Goal: Task Accomplishment & Management: Manage account settings

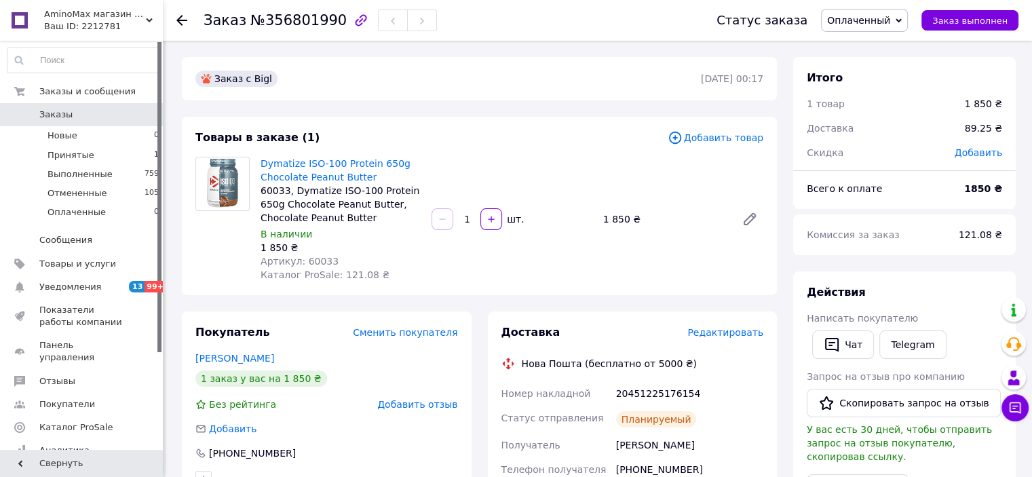
click at [63, 112] on span "Заказы" at bounding box center [55, 115] width 33 height 12
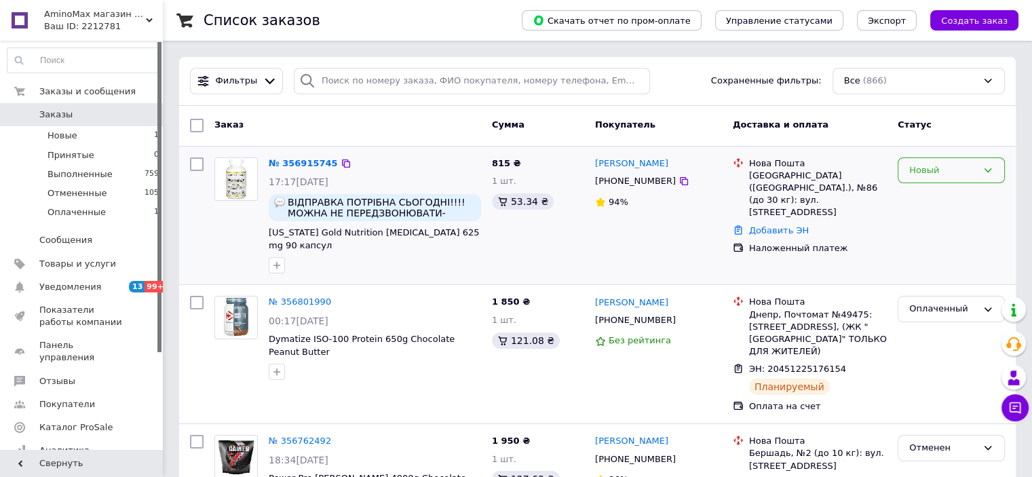
click at [1001, 174] on div "Новый" at bounding box center [950, 170] width 107 height 26
click at [935, 197] on li "Принят" at bounding box center [951, 198] width 106 height 25
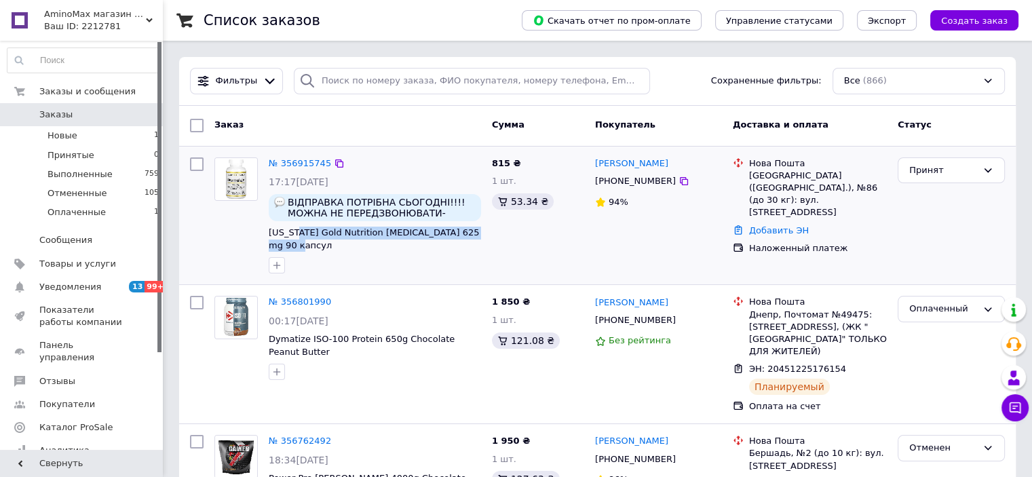
drag, startPoint x: 483, startPoint y: 233, endPoint x: 292, endPoint y: 225, distance: 191.4
click at [292, 225] on div "№ 356915745 17:17[DATE] ВІДПРАВКА ПОТРІБНА СЬОГОДНІ!!!! МОЖНА НЕ ПЕРЕДЗВОНЮВАТИ…" at bounding box center [374, 216] width 223 height 128
copy span "rnia Gold Nutrition [MEDICAL_DATA] 625 mg 90 капсул"
click at [295, 164] on link "№ 356915745" at bounding box center [300, 163] width 62 height 10
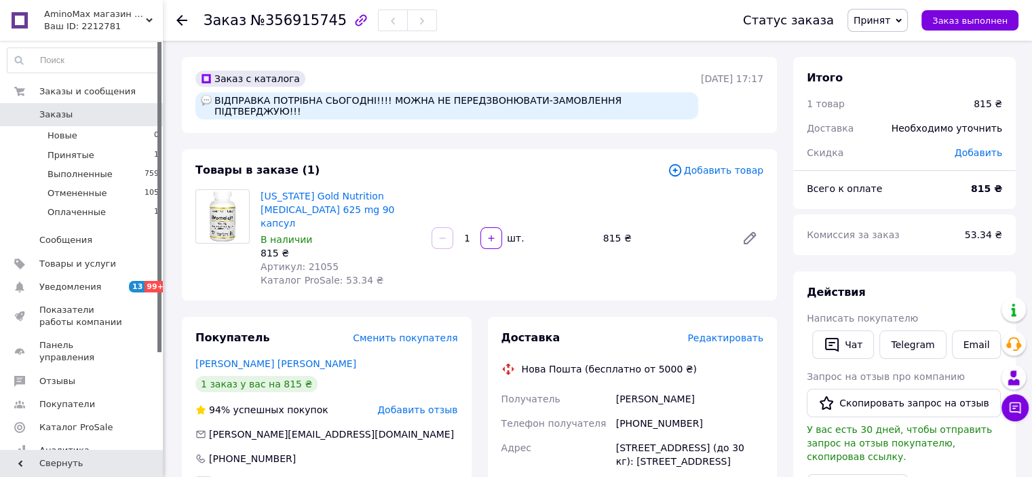
click at [716, 332] on span "Редактировать" at bounding box center [725, 337] width 76 height 11
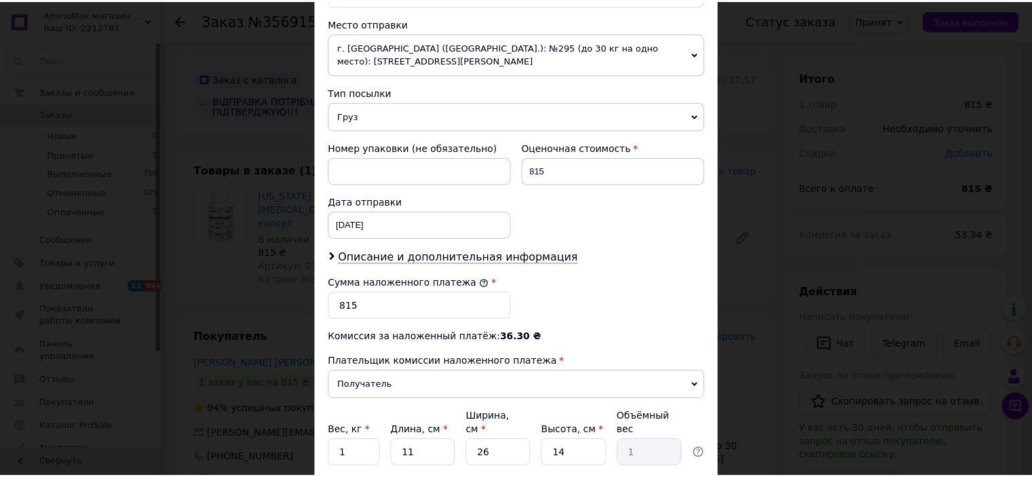
scroll to position [554, 0]
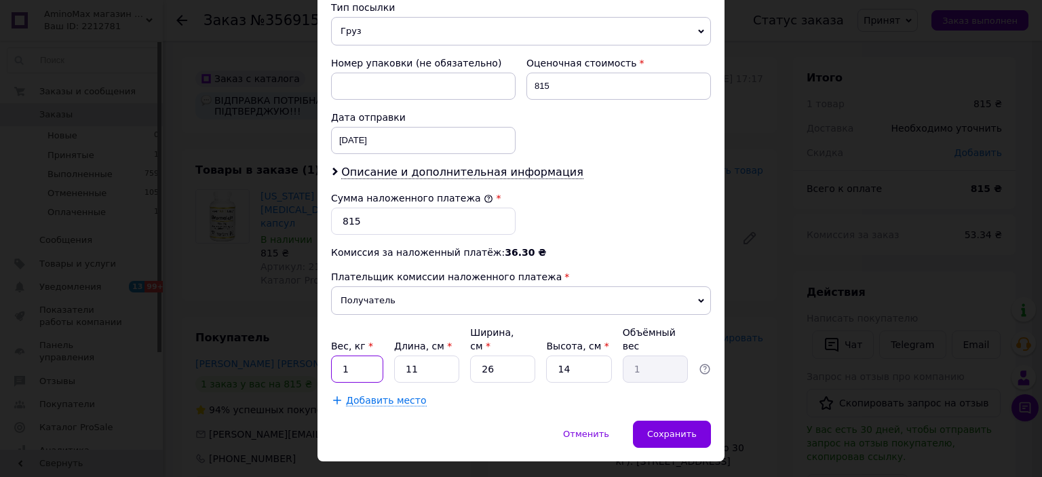
click at [366, 355] on input "1" at bounding box center [357, 368] width 52 height 27
type input "0.5"
drag, startPoint x: 420, startPoint y: 336, endPoint x: 392, endPoint y: 332, distance: 28.2
click at [394, 355] on input "11" at bounding box center [426, 368] width 65 height 27
type input "1"
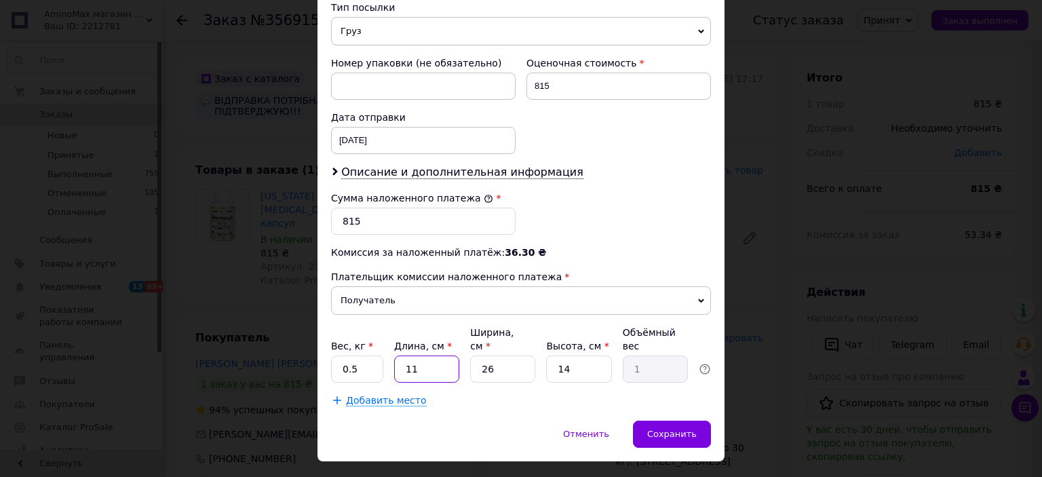
type input "0.1"
type input "14"
type input "1.27"
type input "14"
click at [463, 341] on div "Вес, кг * 0.5 Длина, см * 14 Ширина, см * 26 Высота, см * 14 Объёмный вес 1.27" at bounding box center [521, 354] width 380 height 57
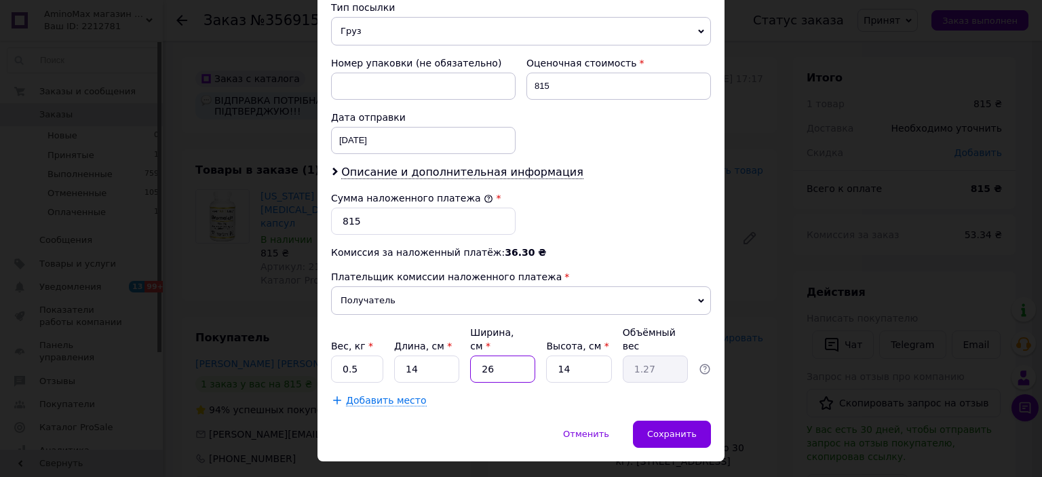
type input "1"
type input "0.1"
type input "12"
type input "0.59"
type input "12"
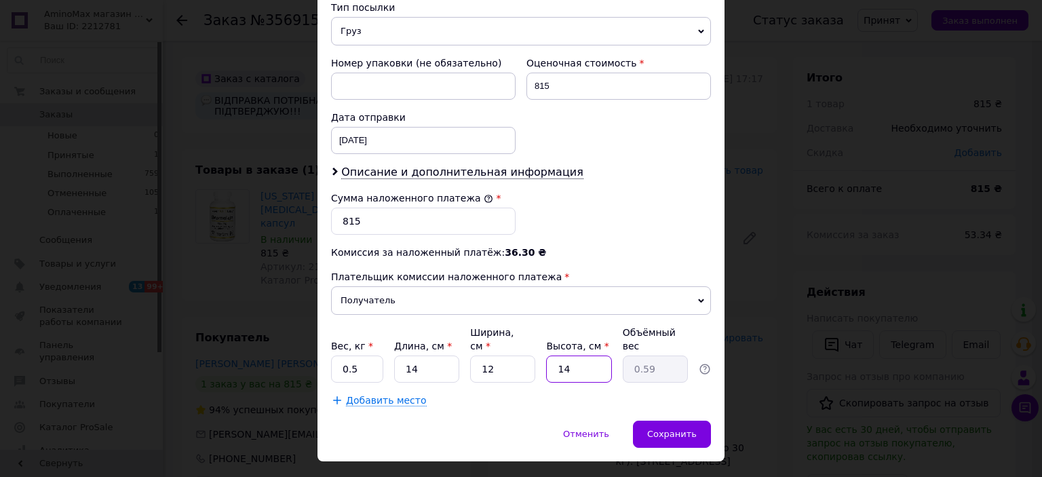
drag, startPoint x: 573, startPoint y: 333, endPoint x: 529, endPoint y: 337, distance: 43.6
click at [529, 337] on div "Вес, кг * 0.5 Длина, см * 14 Ширина, см * 12 Высота, см * 14 Объёмный вес 0.59" at bounding box center [521, 354] width 380 height 57
type input "1"
type input "0.1"
type input "12"
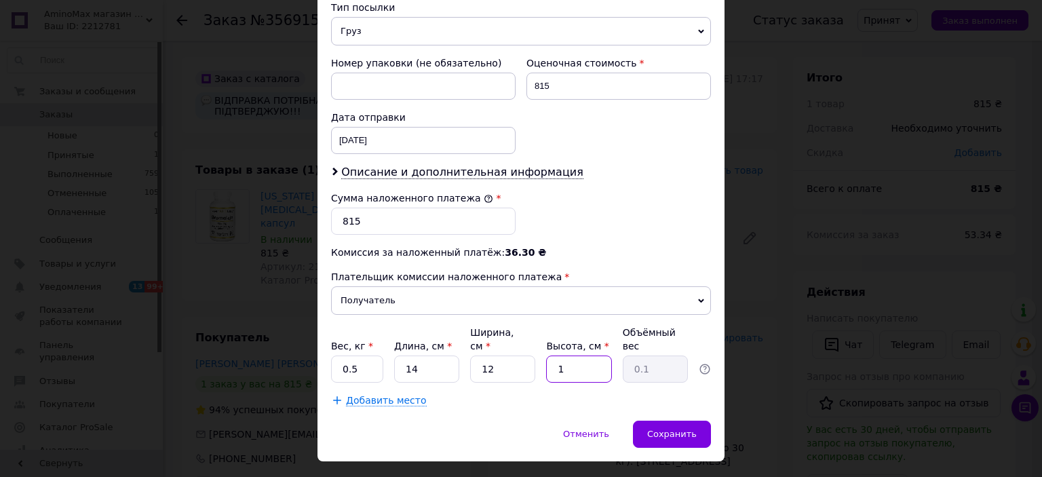
type input "0.5"
type input "12"
click at [669, 429] on span "Сохранить" at bounding box center [672, 434] width 50 height 10
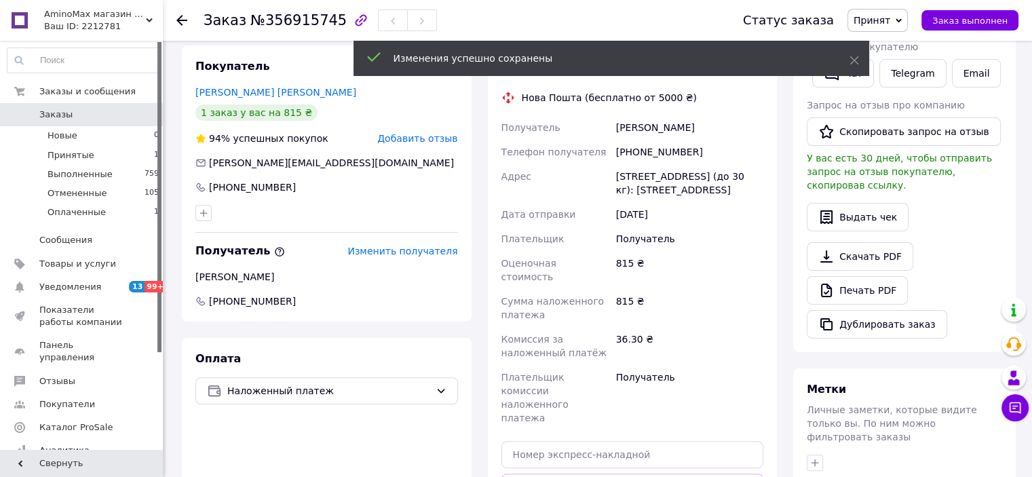
scroll to position [475, 0]
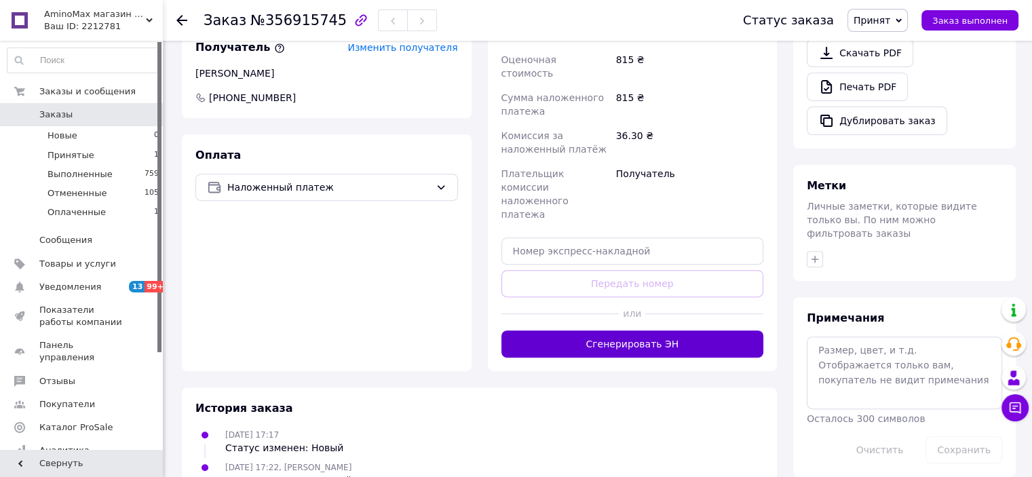
click at [616, 330] on button "Сгенерировать ЭН" at bounding box center [632, 343] width 263 height 27
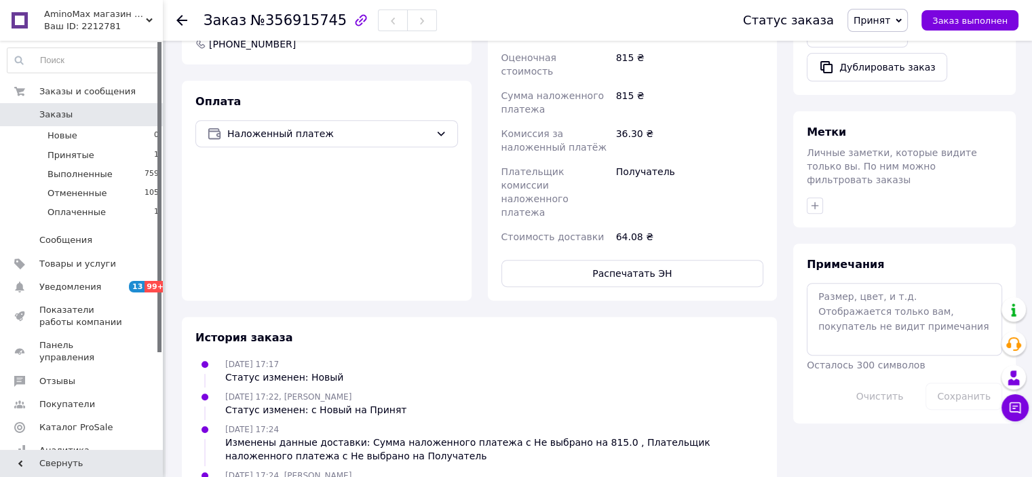
scroll to position [545, 0]
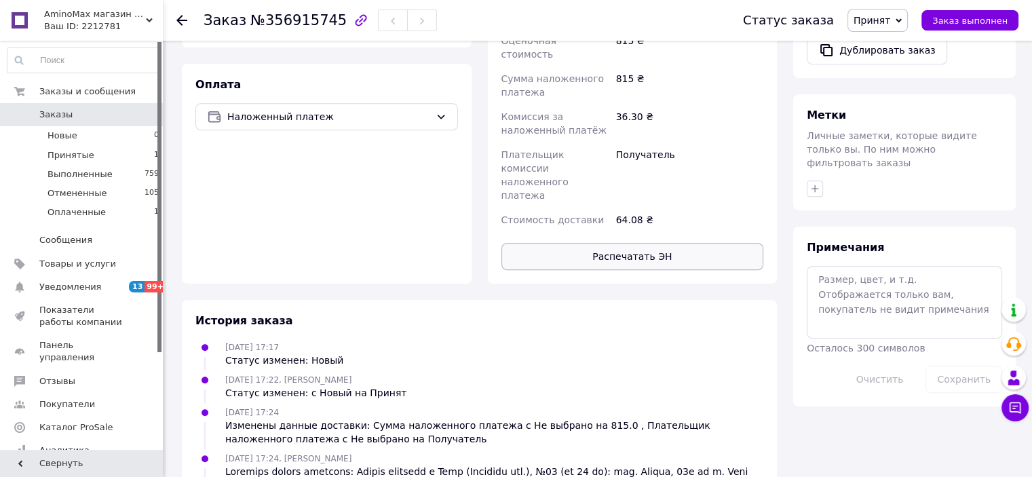
click at [643, 243] on button "Распечатать ЭН" at bounding box center [632, 256] width 263 height 27
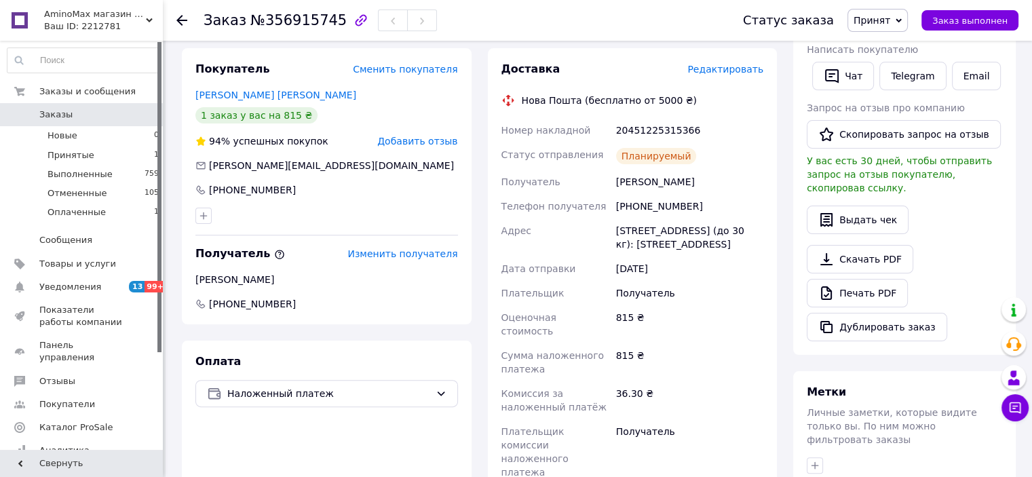
scroll to position [3, 0]
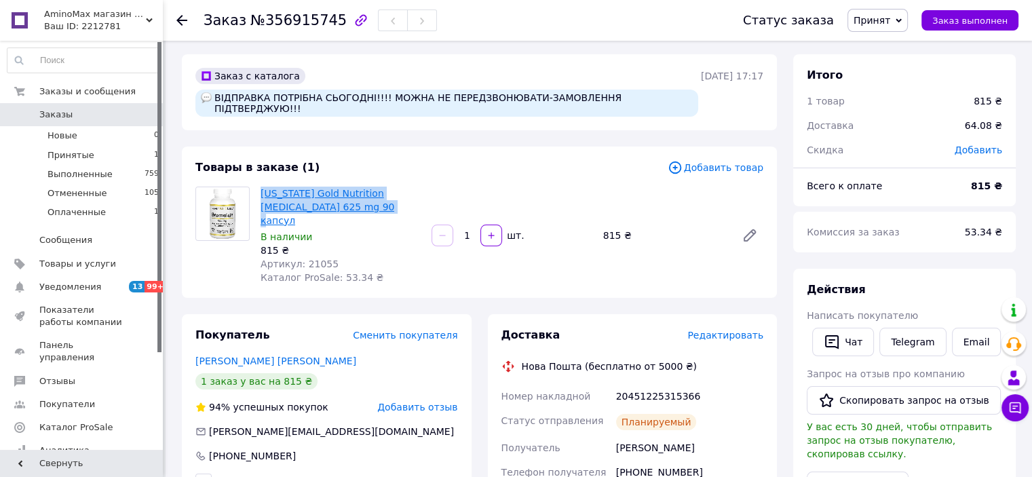
drag, startPoint x: 343, startPoint y: 195, endPoint x: 261, endPoint y: 184, distance: 82.1
click at [261, 187] on span "[US_STATE] Gold Nutrition [MEDICAL_DATA] 625 mg 90 капсул" at bounding box center [340, 207] width 160 height 41
copy link "[US_STATE] Gold Nutrition [MEDICAL_DATA] 625 mg 90 капсул"
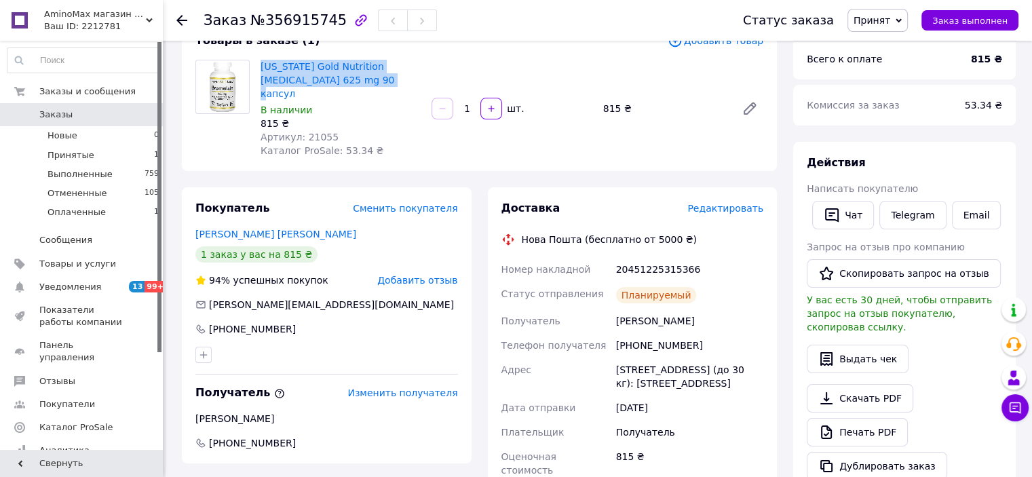
scroll to position [138, 0]
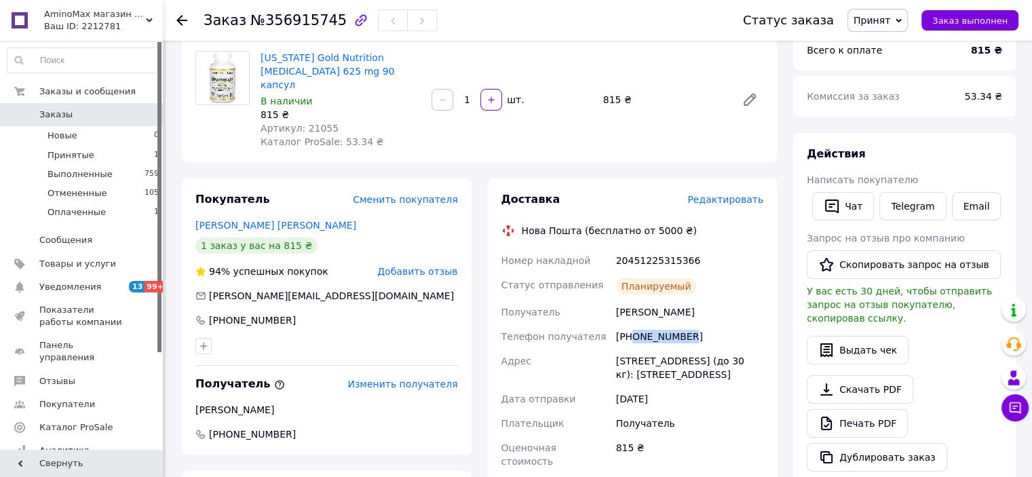
drag, startPoint x: 632, startPoint y: 312, endPoint x: 681, endPoint y: 313, distance: 48.8
click at [681, 324] on div "[PHONE_NUMBER]" at bounding box center [689, 336] width 153 height 24
copy div "0937373212"
click at [651, 24] on div "Заказ №356915745" at bounding box center [460, 20] width 512 height 41
drag, startPoint x: 632, startPoint y: 312, endPoint x: 697, endPoint y: 316, distance: 64.6
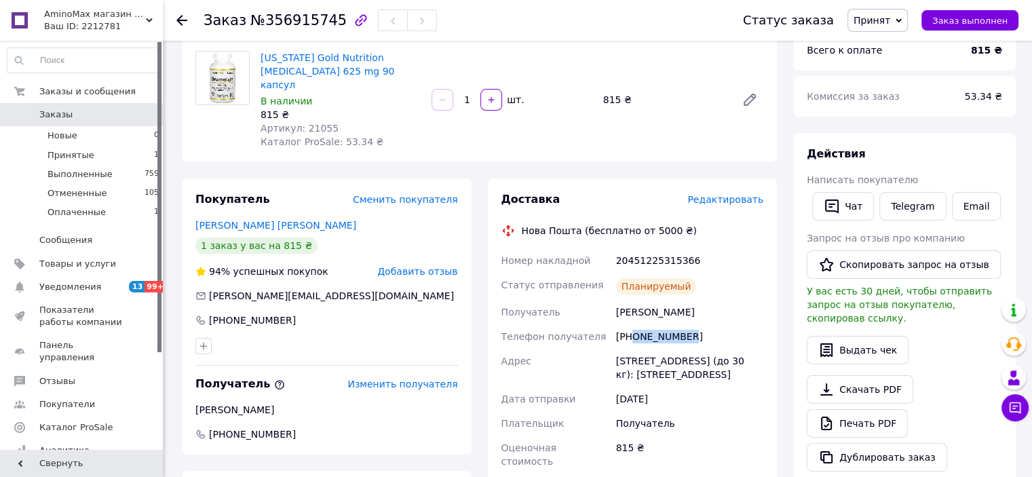
click at [697, 324] on div "[PHONE_NUMBER]" at bounding box center [689, 336] width 153 height 24
copy div "0937373212"
click at [658, 248] on div "20451225315366" at bounding box center [689, 260] width 153 height 24
copy div "20451225315366"
